Goal: Task Accomplishment & Management: Manage account settings

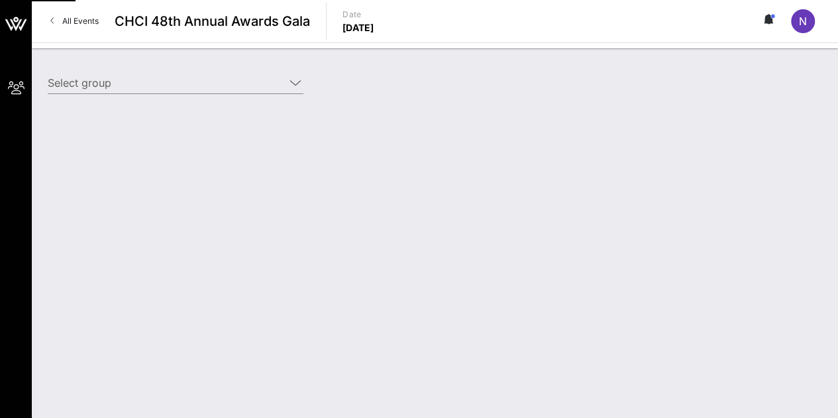
type input "CTIA (CTIA) [[PERSON_NAME], [EMAIL_ADDRESS][DOMAIN_NAME]]"
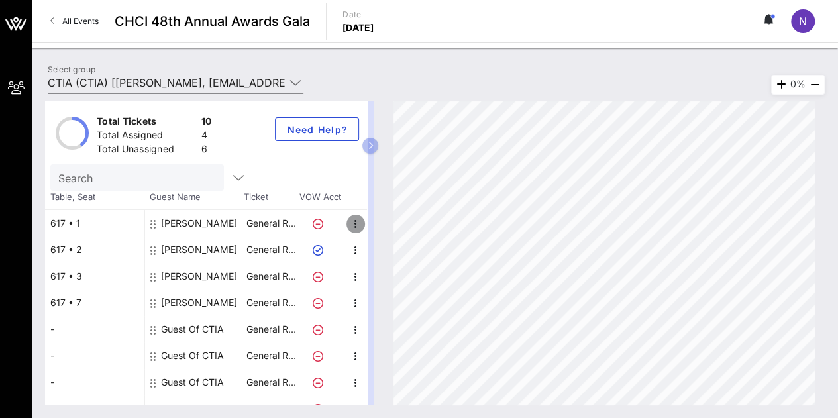
click at [350, 226] on icon "button" at bounding box center [356, 224] width 16 height 16
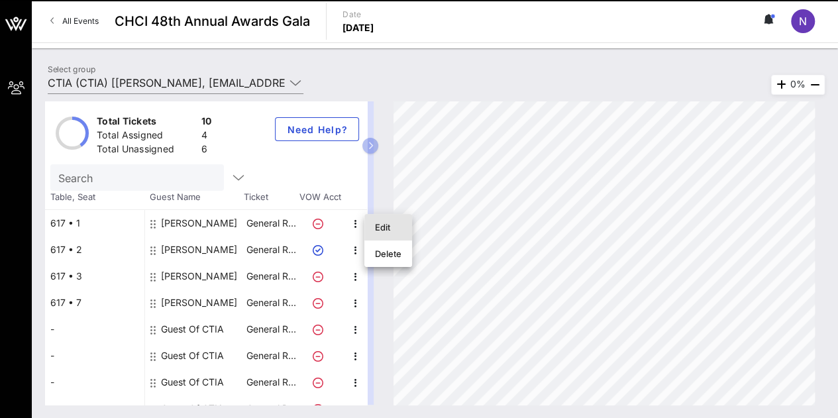
click at [381, 225] on div "Edit" at bounding box center [388, 227] width 26 height 11
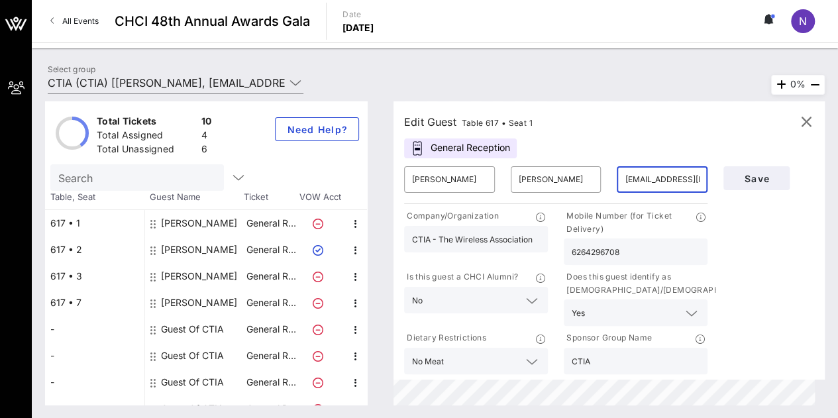
click at [653, 177] on input "[EMAIL_ADDRESS][DOMAIN_NAME]" at bounding box center [662, 179] width 75 height 21
click at [731, 116] on div "Edit Guest Table 617 • Seat 1" at bounding box center [609, 122] width 410 height 20
click at [764, 178] on span "Save" at bounding box center [756, 178] width 45 height 11
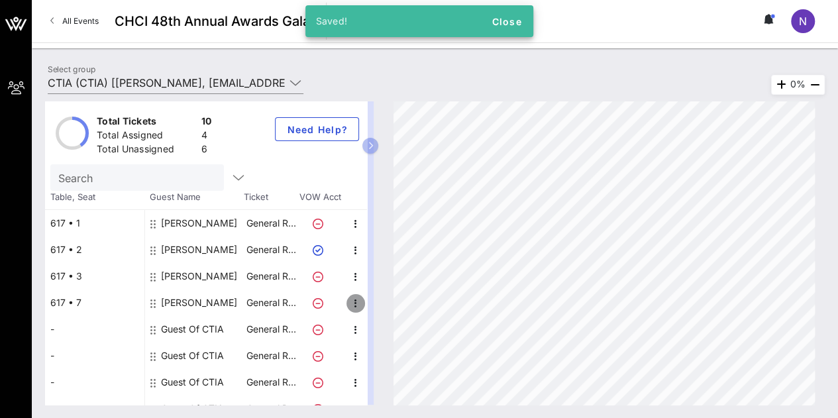
click at [352, 294] on button "button" at bounding box center [355, 303] width 19 height 19
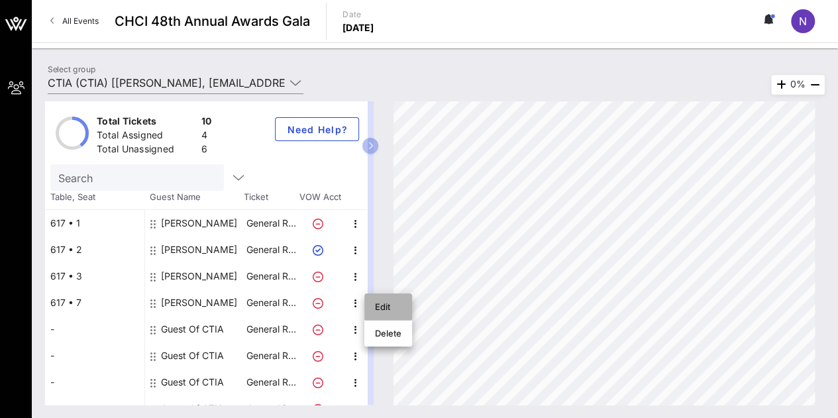
click at [387, 313] on div "Edit" at bounding box center [388, 306] width 26 height 21
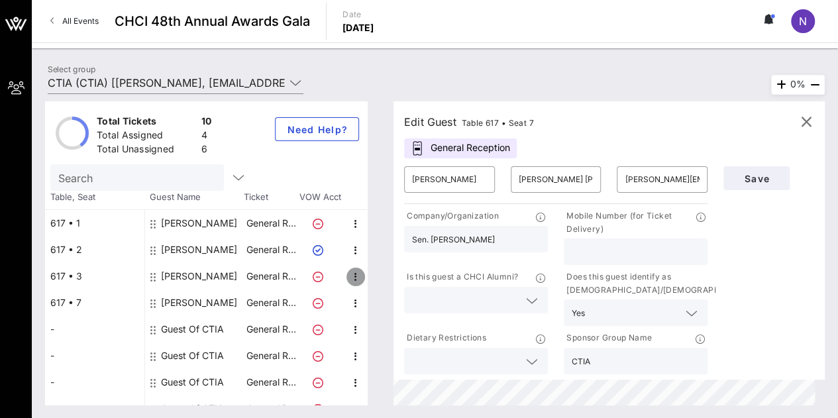
click at [357, 279] on icon "button" at bounding box center [356, 277] width 16 height 16
click at [383, 285] on div "Edit" at bounding box center [388, 280] width 26 height 11
type input "Faith"
type input "[PERSON_NAME]"
type input "[EMAIL_ADDRESS][DOMAIN_NAME]"
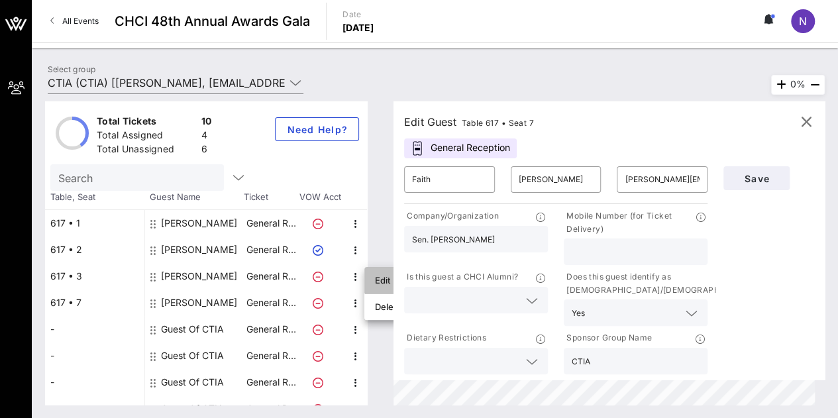
type input "National Urban League"
click at [816, 120] on span "button" at bounding box center [806, 122] width 32 height 16
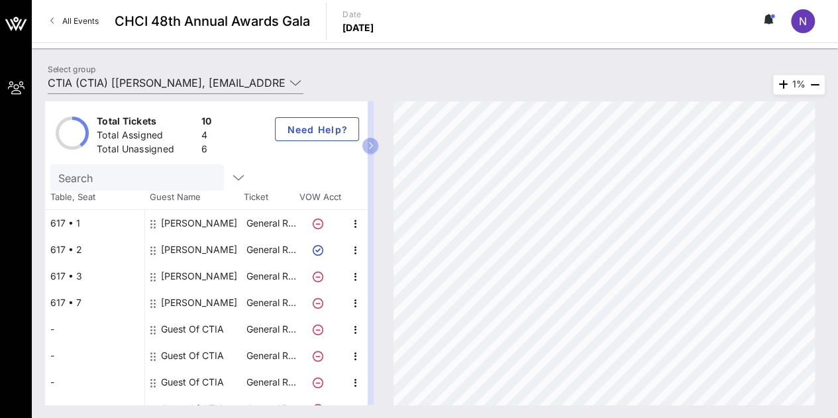
scroll to position [69, 0]
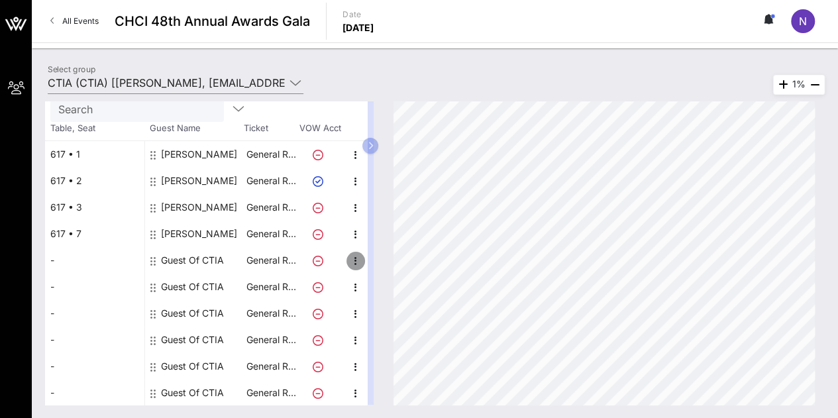
click at [356, 266] on icon "button" at bounding box center [356, 261] width 16 height 16
click at [395, 264] on div "Edit" at bounding box center [388, 263] width 26 height 11
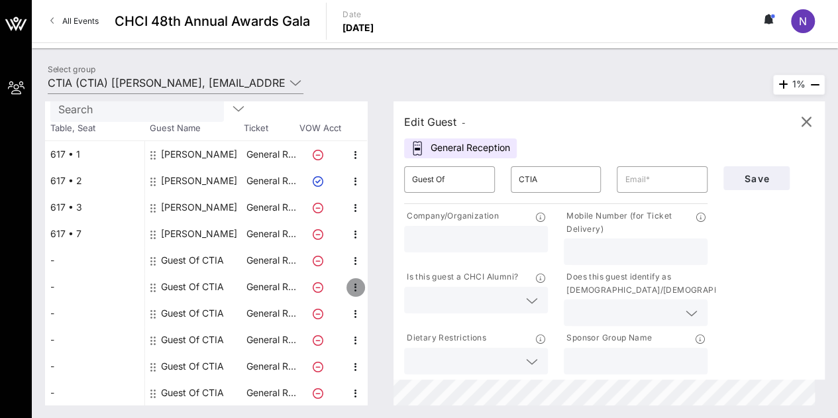
click at [362, 288] on icon "button" at bounding box center [356, 287] width 16 height 16
click at [357, 266] on icon "button" at bounding box center [356, 261] width 16 height 16
click at [394, 256] on div "Edit" at bounding box center [388, 263] width 26 height 21
click at [487, 169] on input "Guest Of" at bounding box center [449, 179] width 75 height 21
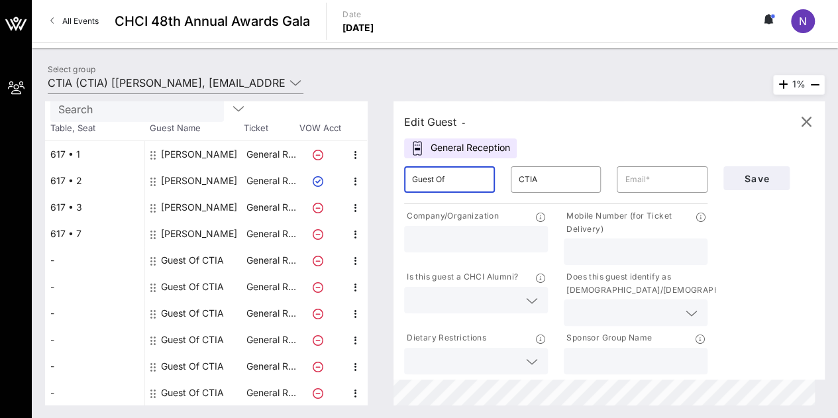
click at [487, 169] on input "Guest Of" at bounding box center [449, 179] width 75 height 21
type input "[PERSON_NAME]"
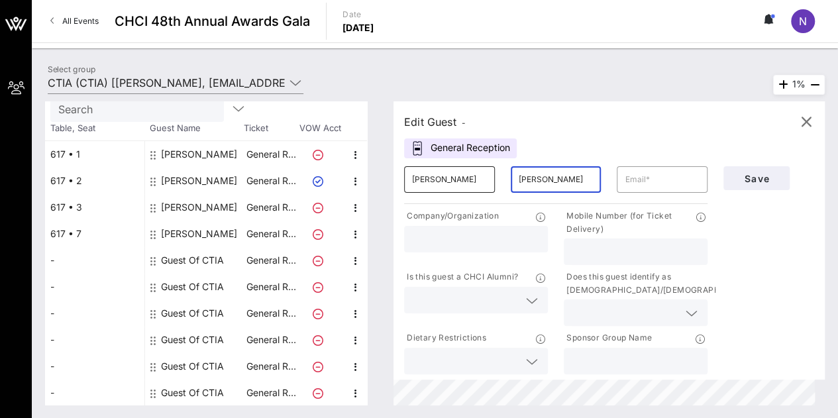
type input "[PERSON_NAME]"
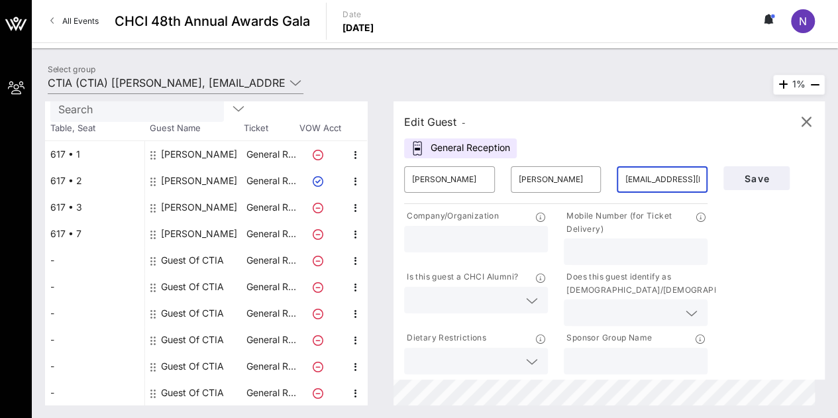
drag, startPoint x: 657, startPoint y: 169, endPoint x: 650, endPoint y: 190, distance: 22.2
click at [650, 190] on div "[EMAIL_ADDRESS][DOMAIN_NAME]" at bounding box center [662, 179] width 75 height 26
click at [673, 134] on div "Edit Guest - General Reception ​ [PERSON_NAME] ​ [PERSON_NAME] ​ [EMAIL_ADDRESS…" at bounding box center [608, 240] width 431 height 278
click at [478, 244] on input "text" at bounding box center [476, 238] width 128 height 17
click at [658, 183] on input "[EMAIL_ADDRESS][DOMAIN_NAME]" at bounding box center [662, 179] width 75 height 21
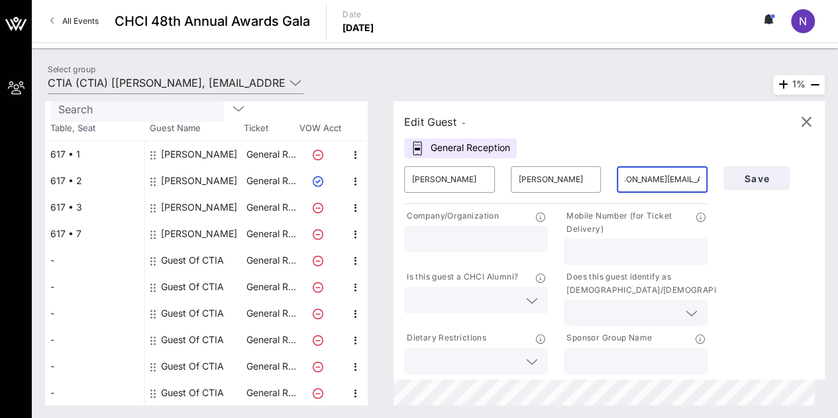
scroll to position [0, 30]
type input "[PERSON_NAME][EMAIL_ADDRESS][DOMAIN_NAME]"
click at [601, 252] on input "text" at bounding box center [636, 251] width 128 height 17
type input "[PHONE_NUMBER]"
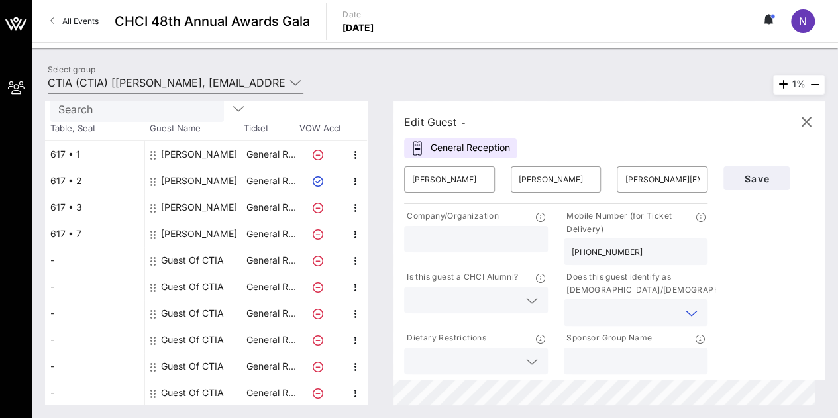
click at [587, 313] on input "text" at bounding box center [625, 312] width 107 height 17
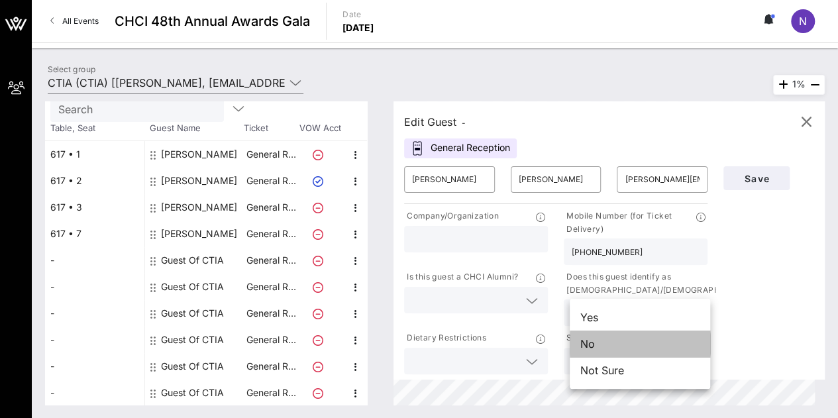
click at [594, 344] on div "No" at bounding box center [640, 343] width 140 height 26
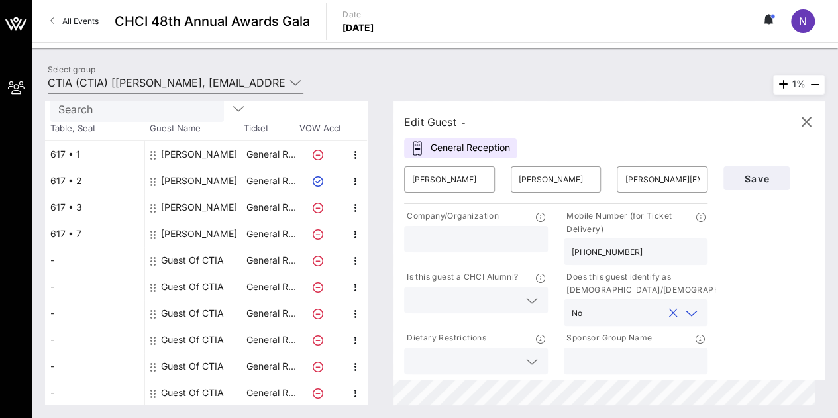
click at [487, 235] on input "text" at bounding box center [476, 238] width 128 height 17
click at [434, 248] on div at bounding box center [476, 239] width 128 height 26
click at [421, 238] on input "text" at bounding box center [476, 238] width 128 height 17
click at [540, 218] on div "Company/Organization" at bounding box center [476, 217] width 144 height 17
drag, startPoint x: 430, startPoint y: 223, endPoint x: 427, endPoint y: 236, distance: 14.2
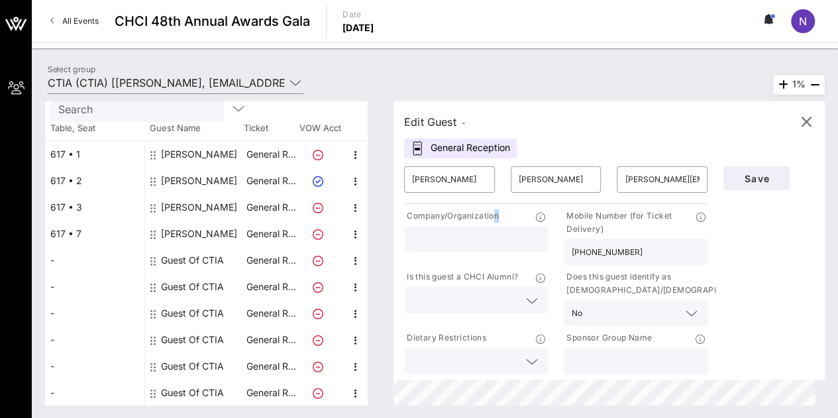
click at [427, 236] on div "Company/Organization" at bounding box center [476, 237] width 160 height 61
click at [427, 236] on input "text" at bounding box center [476, 238] width 128 height 17
type input "Gold Circle Media"
click at [755, 182] on span "Save" at bounding box center [756, 178] width 45 height 11
